Goal: Book appointment/travel/reservation

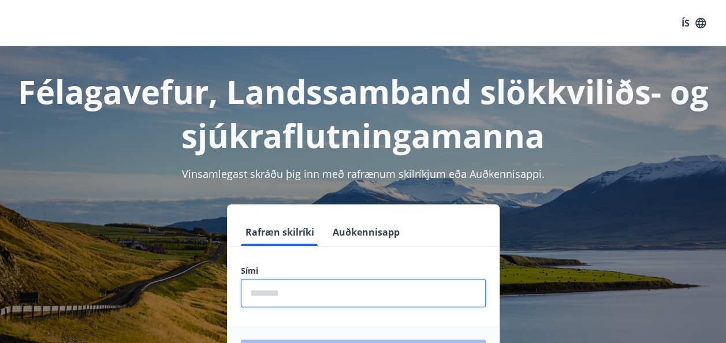
click at [292, 288] on input "phone" at bounding box center [363, 293] width 245 height 28
type input "********"
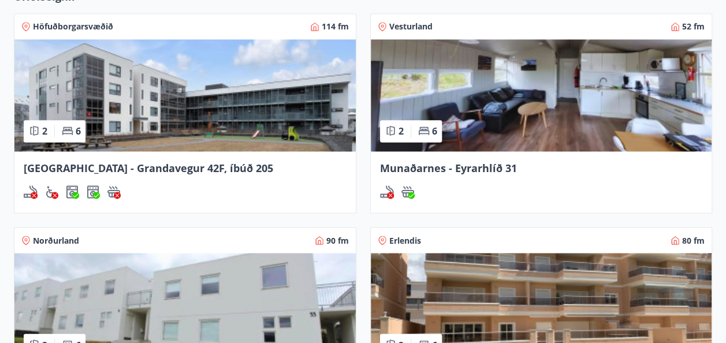
scroll to position [854, 0]
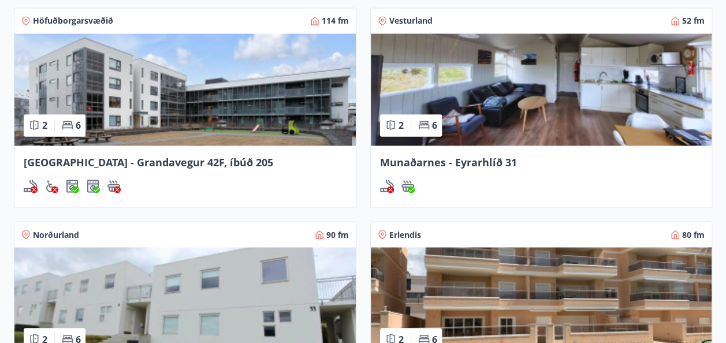
click at [224, 145] on div "Reykjavík - Grandavegur 42F, íbúð 205" at bounding box center [184, 175] width 341 height 61
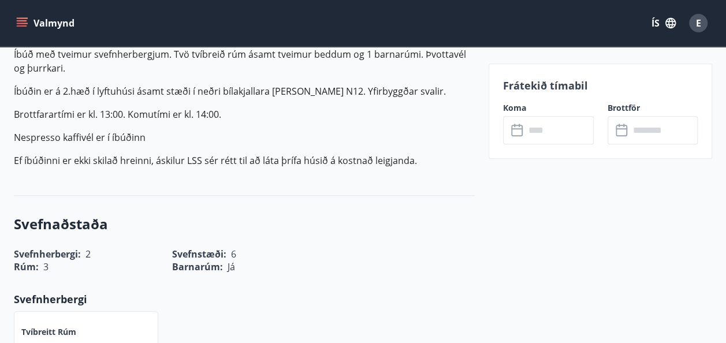
scroll to position [374, 0]
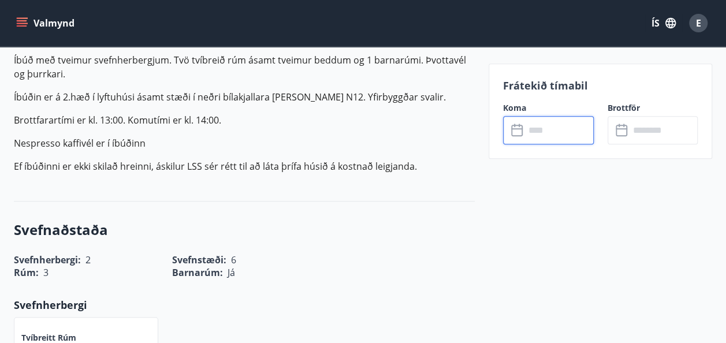
click at [529, 129] on input "text" at bounding box center [559, 130] width 69 height 28
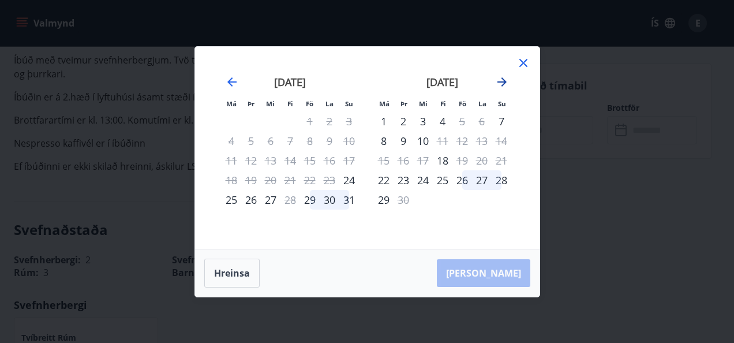
click at [507, 76] on icon "Move forward to switch to the next month." at bounding box center [502, 82] width 14 height 14
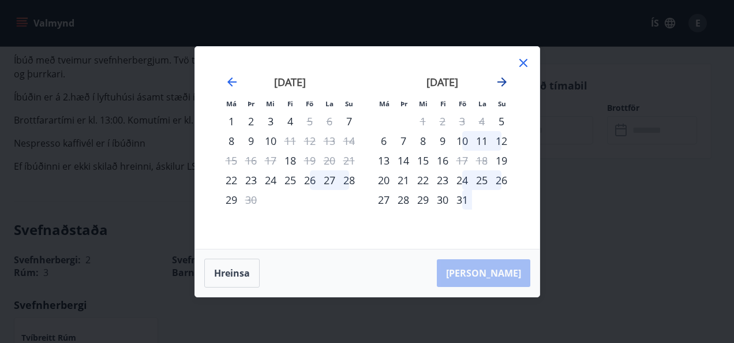
click at [507, 76] on icon "Move forward to switch to the next month." at bounding box center [502, 82] width 14 height 14
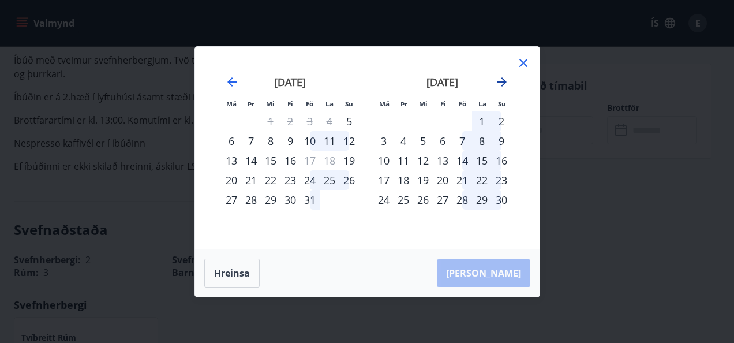
click at [507, 76] on icon "Move forward to switch to the next month." at bounding box center [502, 82] width 14 height 14
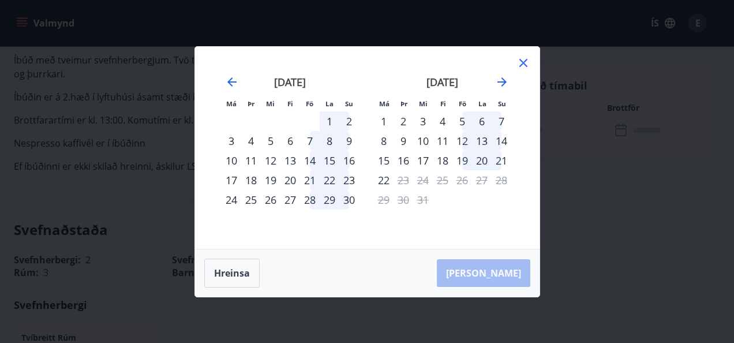
click at [523, 64] on icon at bounding box center [524, 63] width 14 height 14
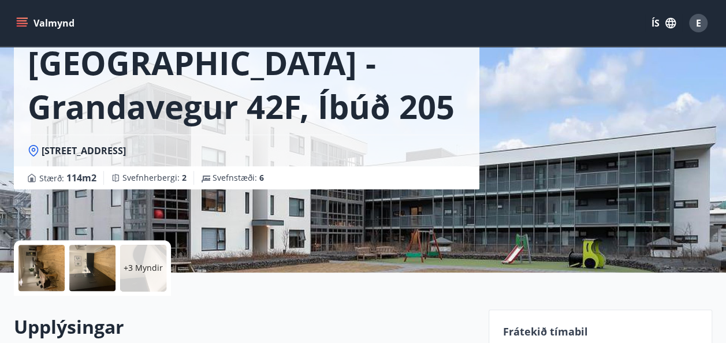
scroll to position [0, 0]
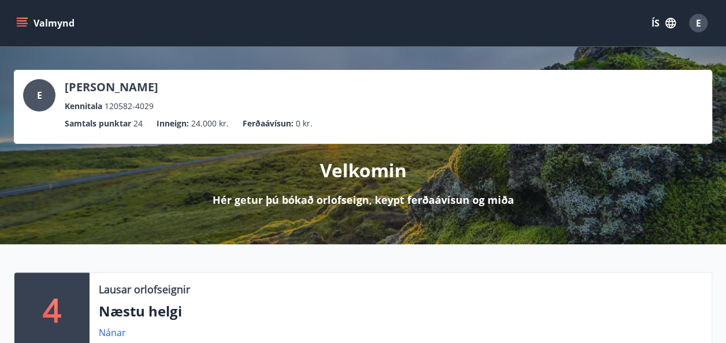
click at [28, 27] on button "Valmynd" at bounding box center [46, 23] width 65 height 21
click at [443, 99] on div "E Einar Þorvarðarson Kennitala 120582-4029" at bounding box center [363, 95] width 680 height 33
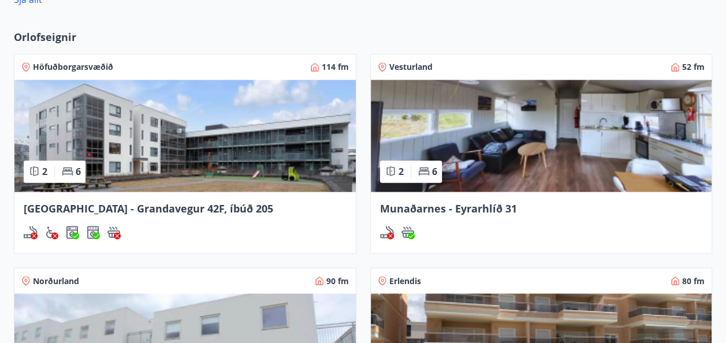
click at [171, 109] on img at bounding box center [184, 136] width 341 height 112
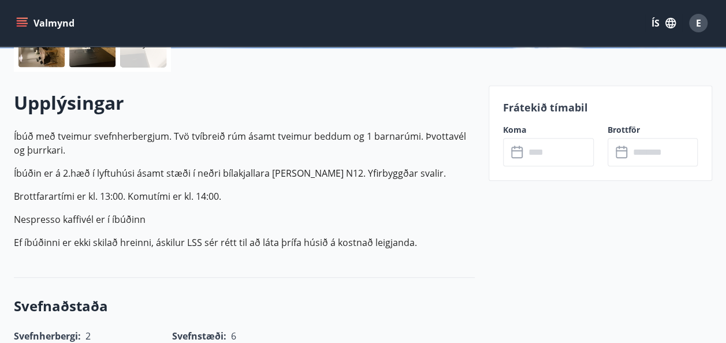
scroll to position [300, 0]
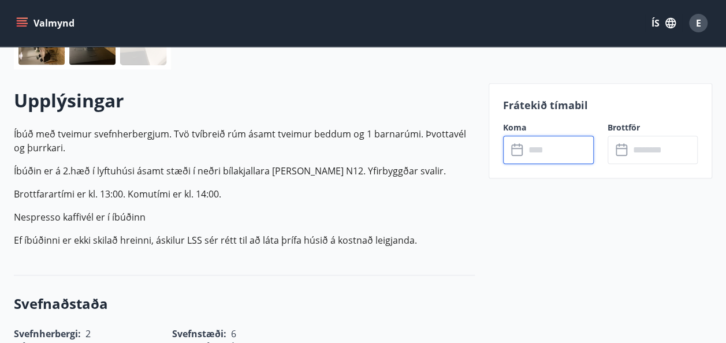
click at [551, 143] on input "text" at bounding box center [559, 150] width 69 height 28
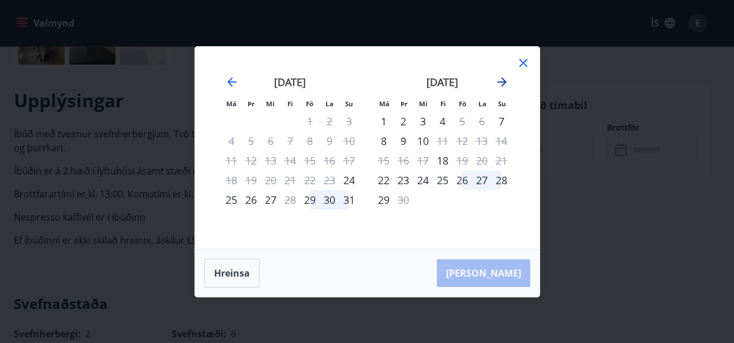
click at [501, 82] on icon "Move forward to switch to the next month." at bounding box center [502, 81] width 9 height 9
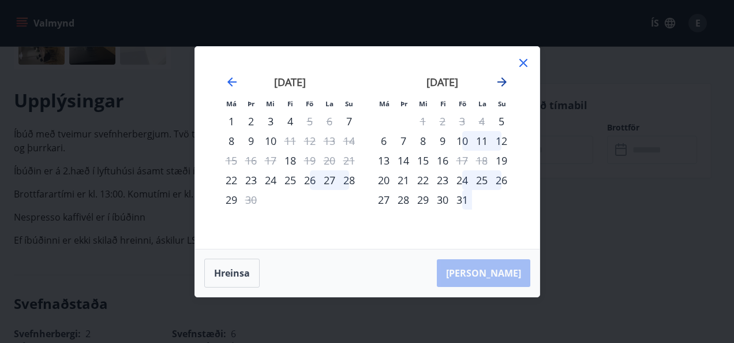
click at [501, 82] on icon "Move forward to switch to the next month." at bounding box center [502, 81] width 9 height 9
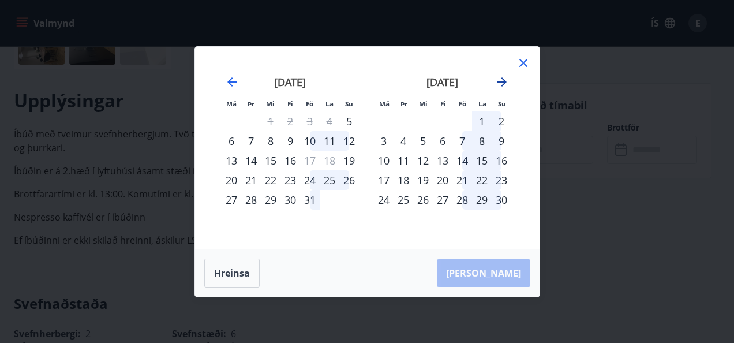
click at [501, 82] on icon "Move forward to switch to the next month." at bounding box center [502, 81] width 9 height 9
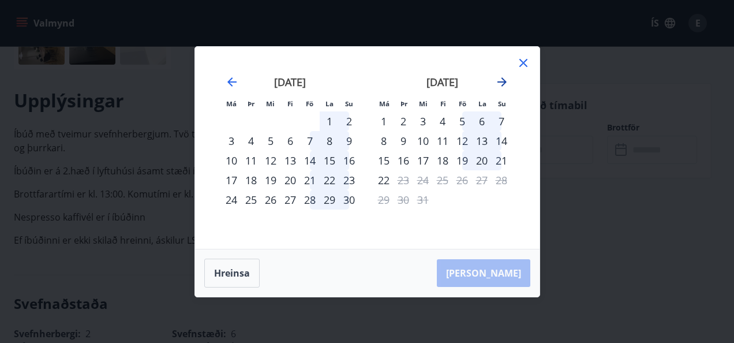
click at [501, 82] on icon "Move forward to switch to the next month." at bounding box center [502, 81] width 9 height 9
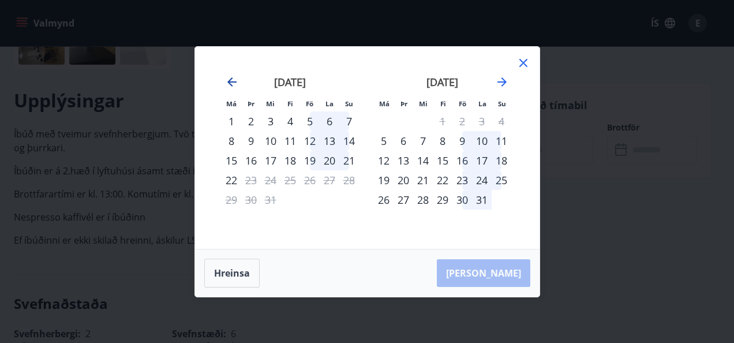
click at [225, 80] on icon "Move backward to switch to the previous month." at bounding box center [232, 82] width 14 height 14
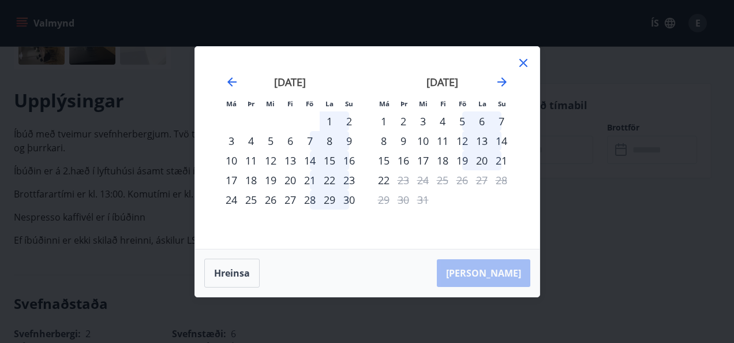
click at [532, 61] on div "Má Þr Mi Fi Fö La Su Má Þr Mi Fi Fö La Su október 2025 1 2 3 4 5 6 7 8 9 10 11 …" at bounding box center [367, 148] width 345 height 202
click at [522, 65] on icon at bounding box center [524, 63] width 14 height 14
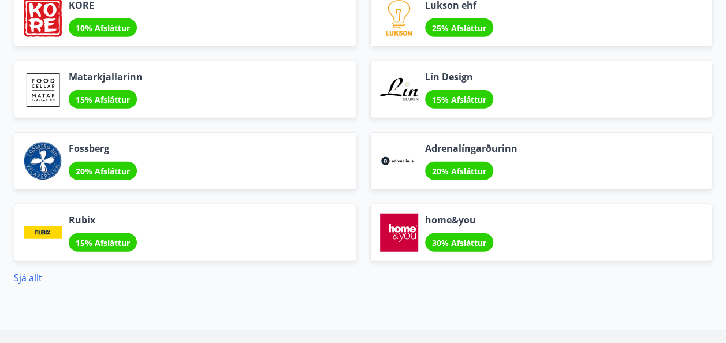
scroll to position [1376, 0]
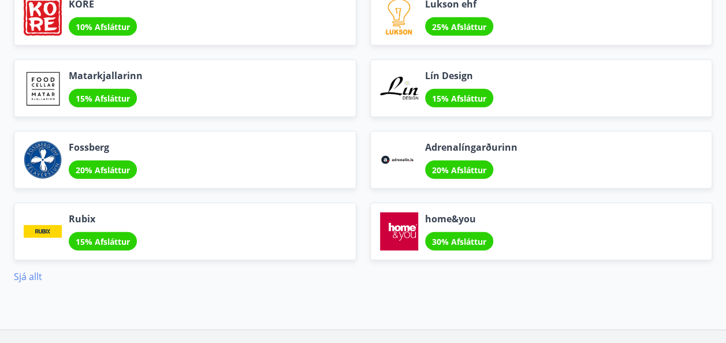
click at [20, 275] on link "Sjá allt" at bounding box center [28, 276] width 28 height 13
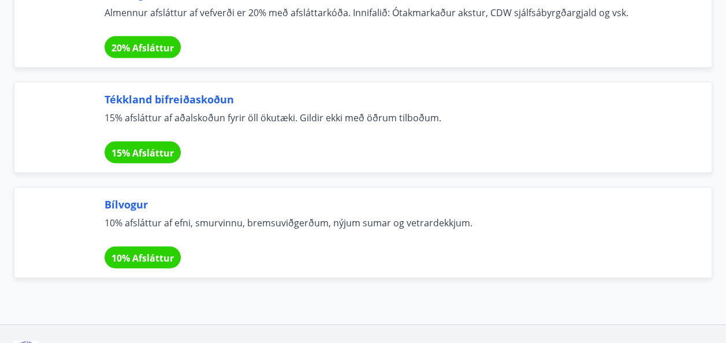
scroll to position [7854, 0]
